Goal: Information Seeking & Learning: Learn about a topic

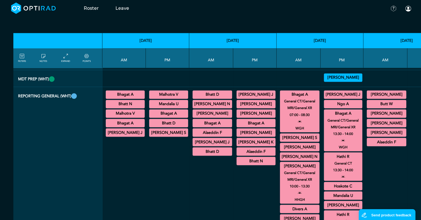
click at [344, 192] on summary "Mandalia U" at bounding box center [343, 195] width 37 height 7
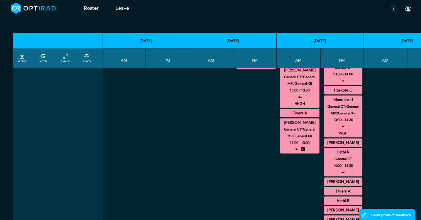
scroll to position [1027, 0]
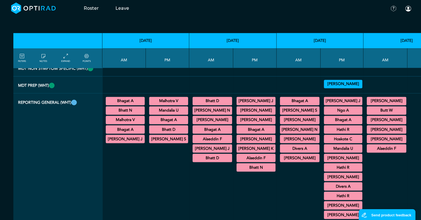
scroll to position [951, 0]
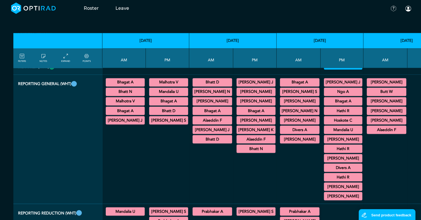
click at [329, 117] on summary "Hoskote C" at bounding box center [343, 120] width 37 height 7
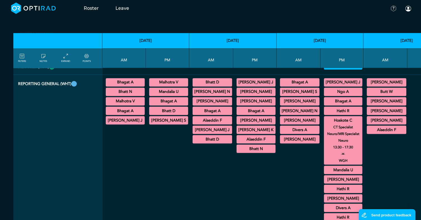
click at [337, 195] on summary "[PERSON_NAME]" at bounding box center [343, 198] width 37 height 7
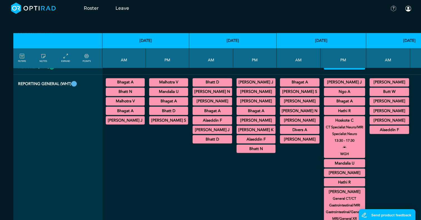
click at [194, 44] on th "[DATE]" at bounding box center [232, 40] width 87 height 15
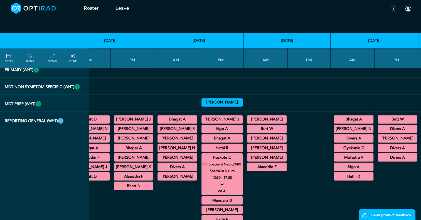
scroll to position [906, 123]
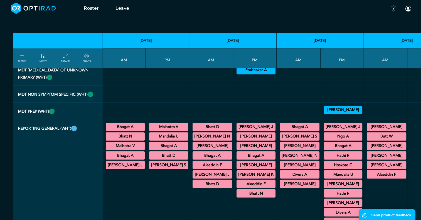
scroll to position [928, 0]
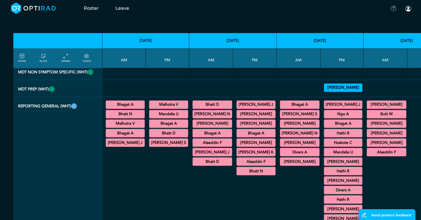
click at [291, 101] on summary "Bhagat A" at bounding box center [300, 104] width 38 height 7
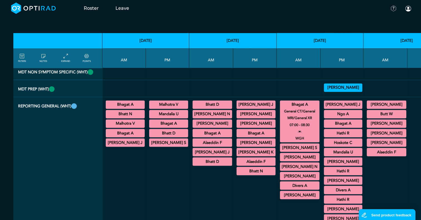
click at [331, 120] on summary "Bhagat A" at bounding box center [343, 123] width 37 height 7
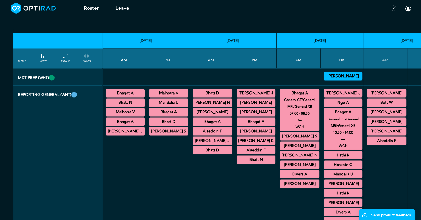
scroll to position [951, 0]
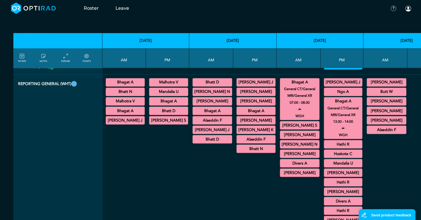
click at [281, 131] on summary "[PERSON_NAME]" at bounding box center [300, 134] width 38 height 7
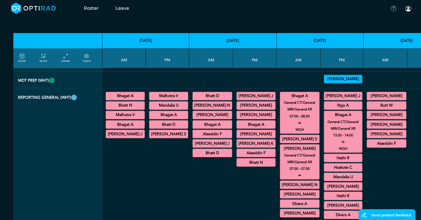
scroll to position [948, 0]
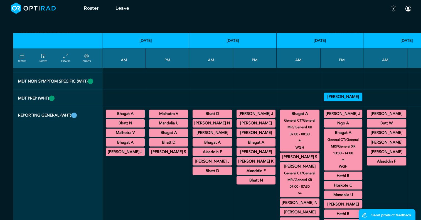
scroll to position [915, 0]
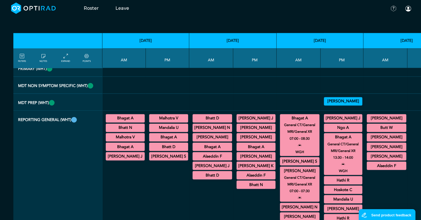
click at [213, 134] on summary "[PERSON_NAME]" at bounding box center [213, 137] width 38 height 7
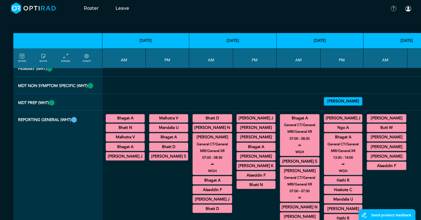
click at [213, 134] on summary "[PERSON_NAME]" at bounding box center [213, 137] width 38 height 7
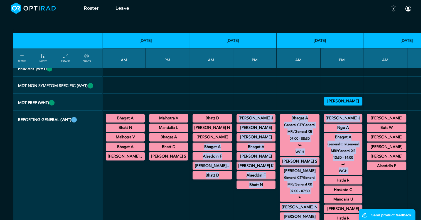
drag, startPoint x: 213, startPoint y: 114, endPoint x: 349, endPoint y: 172, distance: 148.0
click at [349, 172] on tr "REPORTING GENERAL (WHT) Bhagat A General CT/General MRI/General XR 07:00 - 07:3…" at bounding box center [359, 209] width 692 height 196
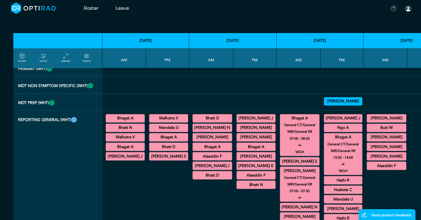
drag, startPoint x: 349, startPoint y: 172, endPoint x: 375, endPoint y: 194, distance: 33.8
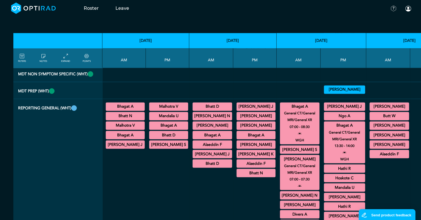
scroll to position [926, 0]
